Goal: Task Accomplishment & Management: Manage account settings

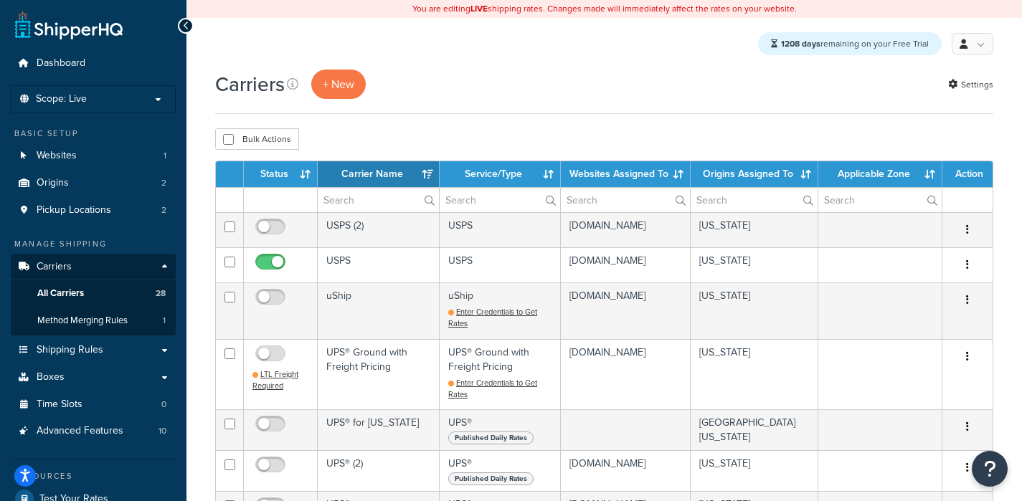
select select "15"
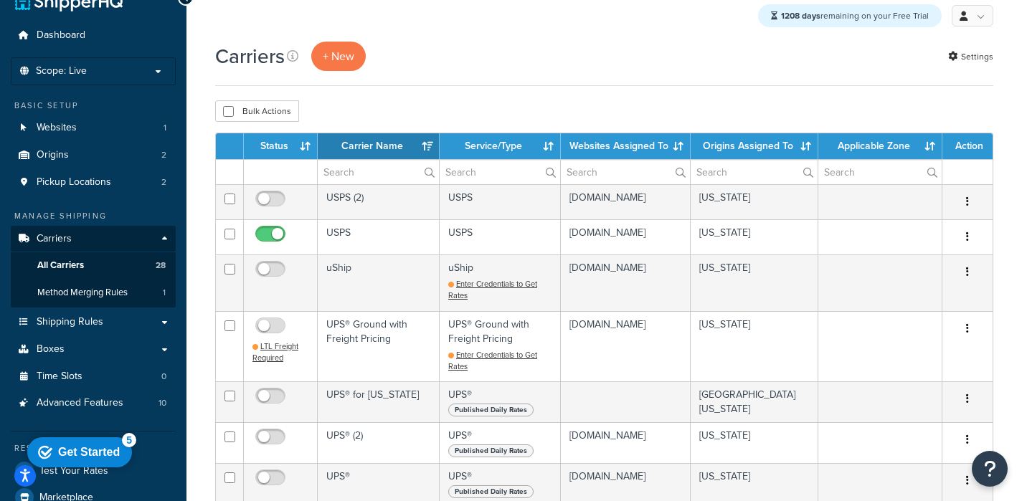
click at [607, 86] on div "Carriers + New Settings" at bounding box center [604, 64] width 778 height 44
click at [989, 49] on link "Settings" at bounding box center [970, 57] width 45 height 20
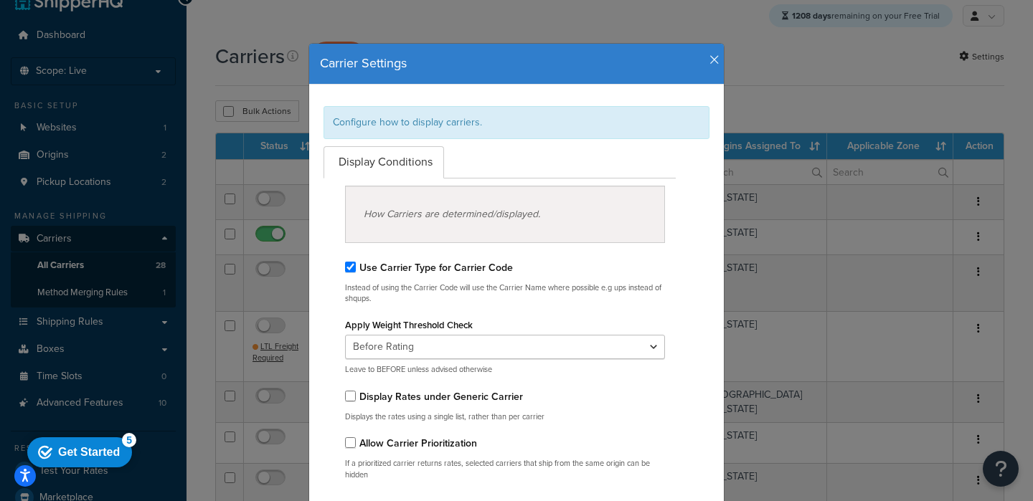
click at [709, 54] on icon "button" at bounding box center [714, 60] width 10 height 13
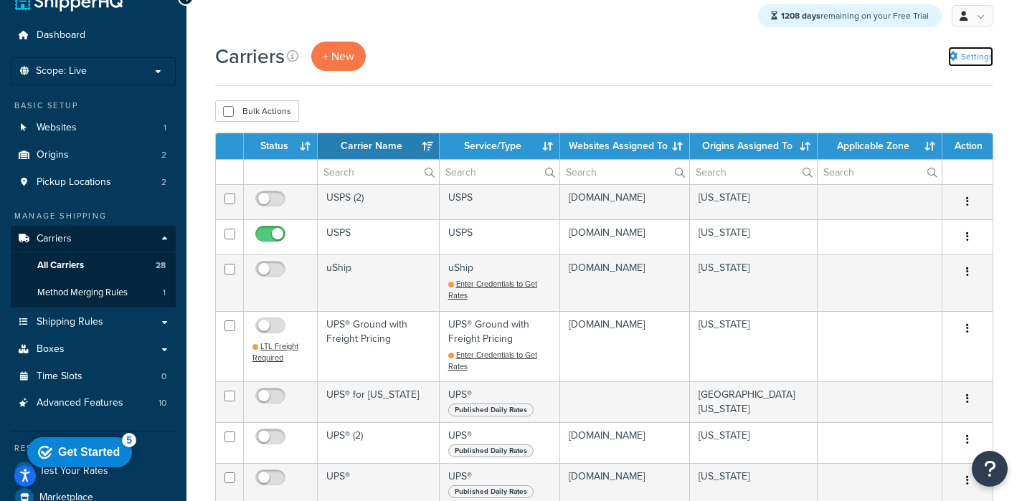
click at [961, 65] on link "Settings" at bounding box center [970, 57] width 45 height 20
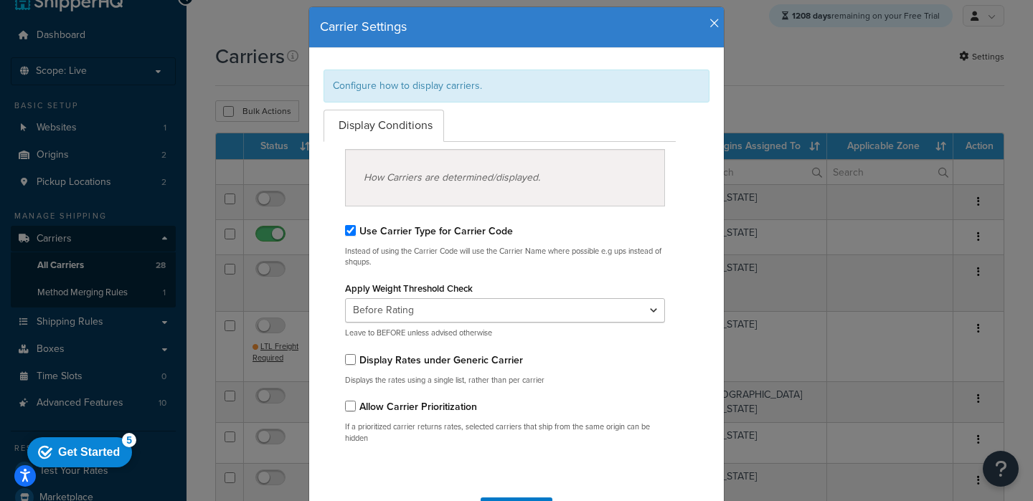
scroll to position [55, 0]
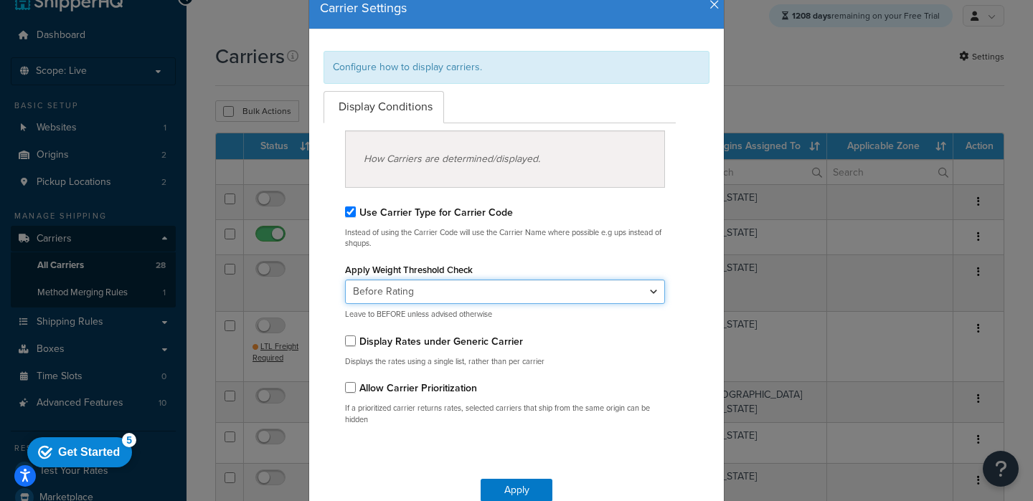
click at [505, 288] on select "Before Rating After Rating" at bounding box center [505, 292] width 320 height 24
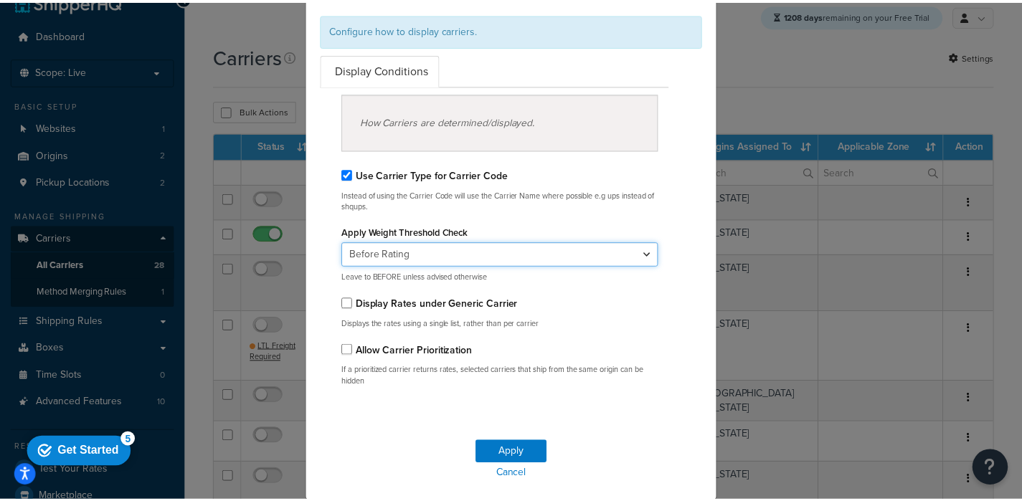
scroll to position [0, 0]
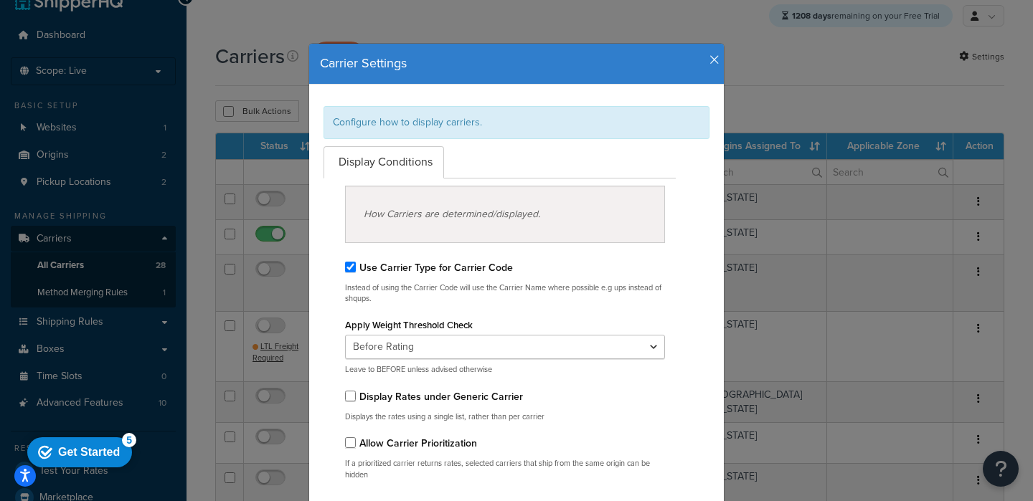
click at [709, 60] on icon "button" at bounding box center [714, 60] width 10 height 13
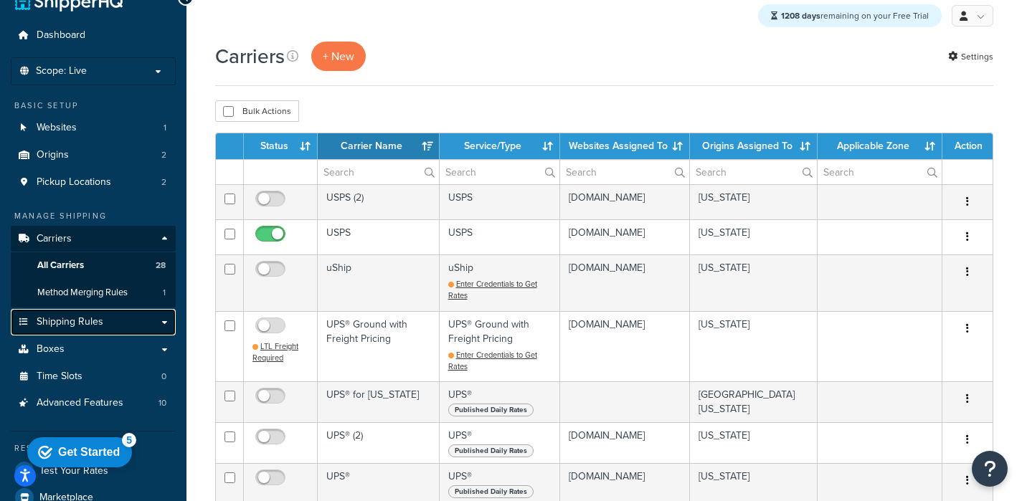
click at [65, 323] on span "Shipping Rules" at bounding box center [70, 322] width 67 height 12
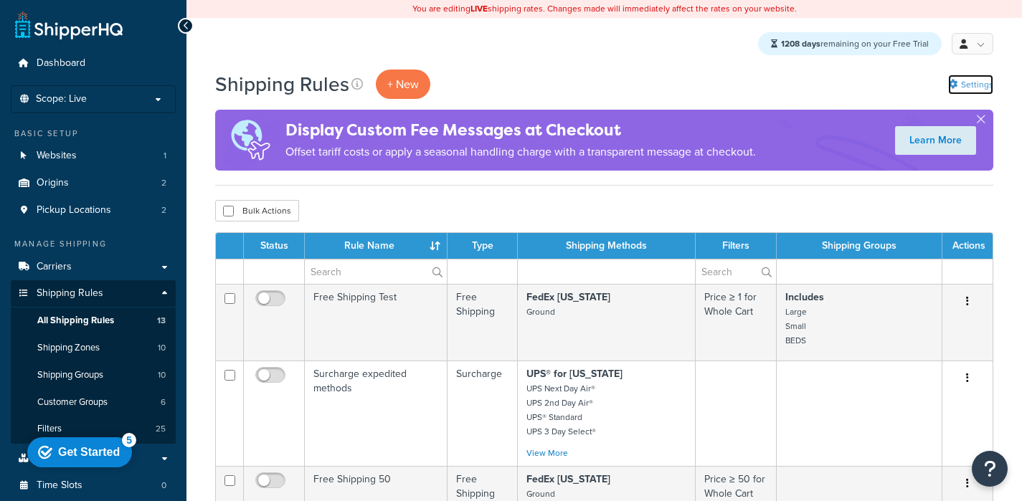
click at [972, 78] on link "Settings" at bounding box center [970, 85] width 45 height 20
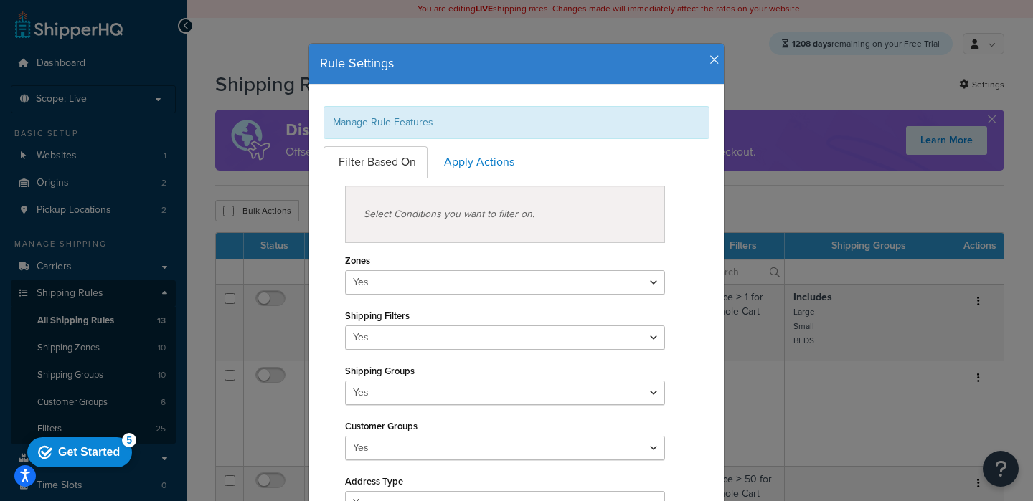
click at [709, 58] on icon "button" at bounding box center [714, 60] width 10 height 13
